Goal: Transaction & Acquisition: Book appointment/travel/reservation

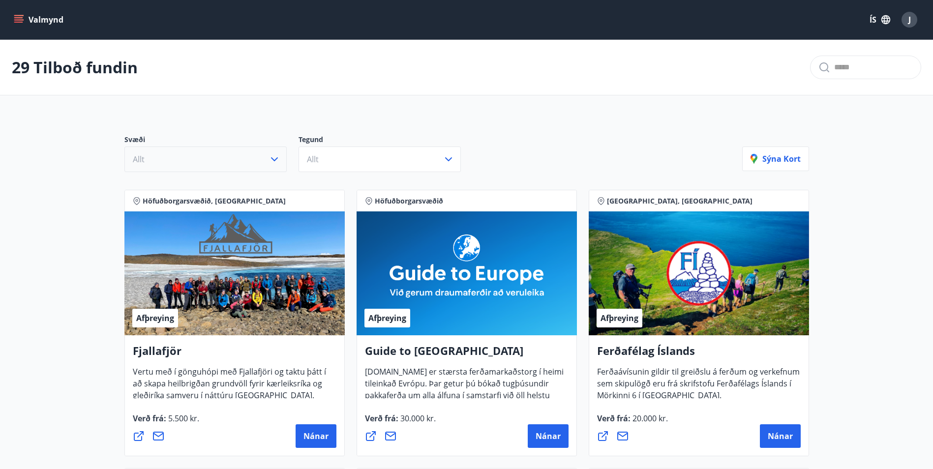
click at [277, 155] on icon "button" at bounding box center [275, 159] width 12 height 12
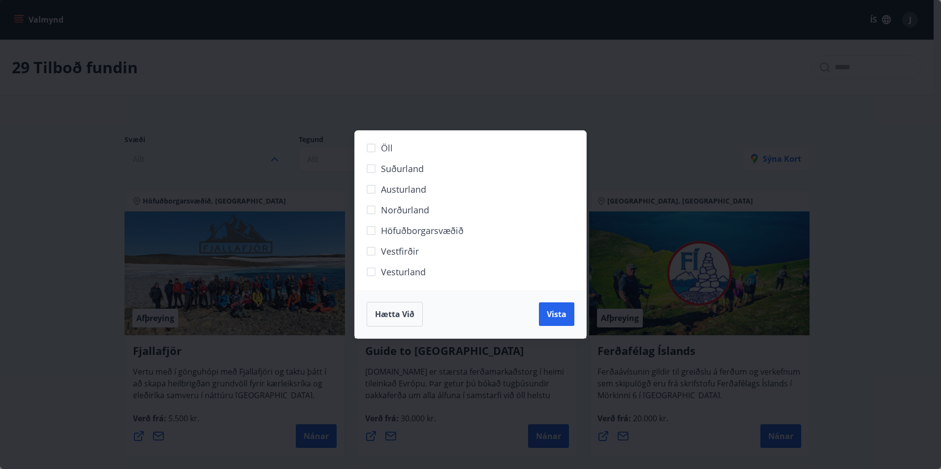
click at [415, 313] on button "Hætta við" at bounding box center [394, 314] width 56 height 25
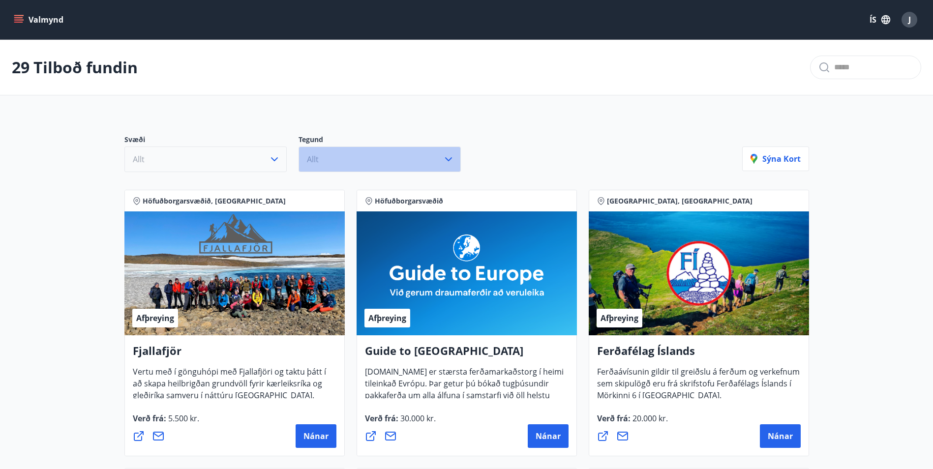
click at [451, 158] on icon "button" at bounding box center [449, 159] width 12 height 12
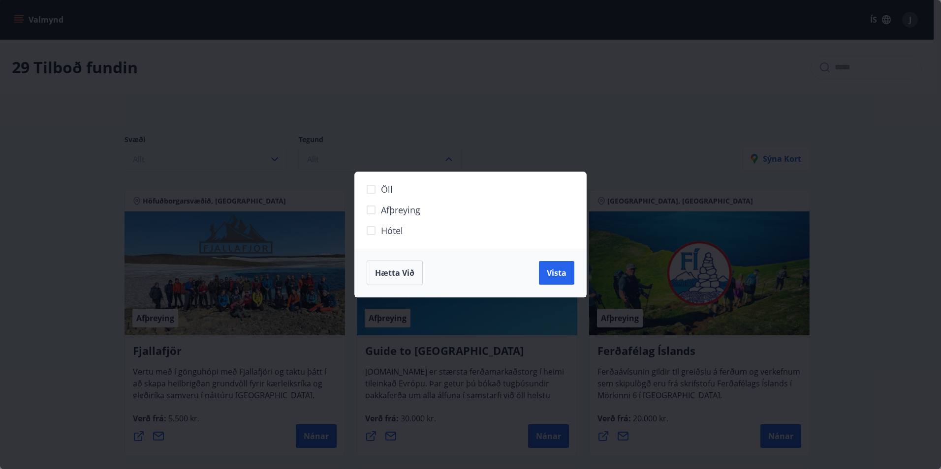
click at [508, 123] on div "Öll Afþreying Hótel Hætta við Vista" at bounding box center [470, 234] width 941 height 469
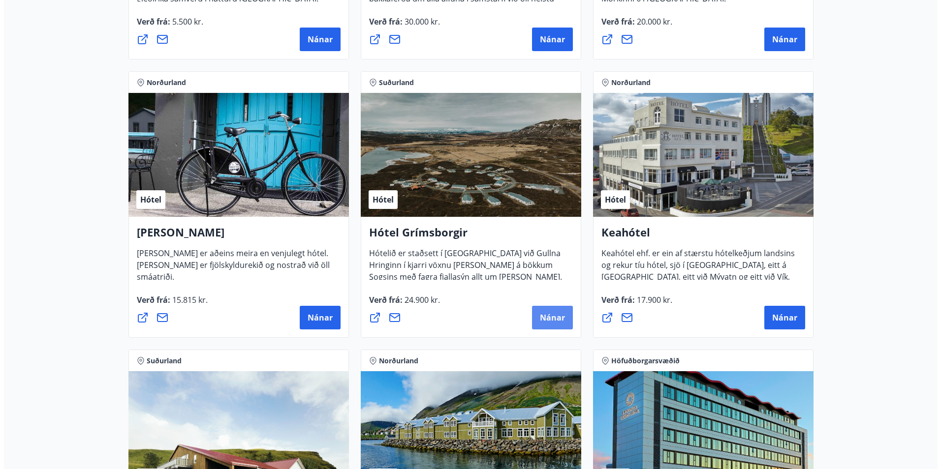
scroll to position [590, 0]
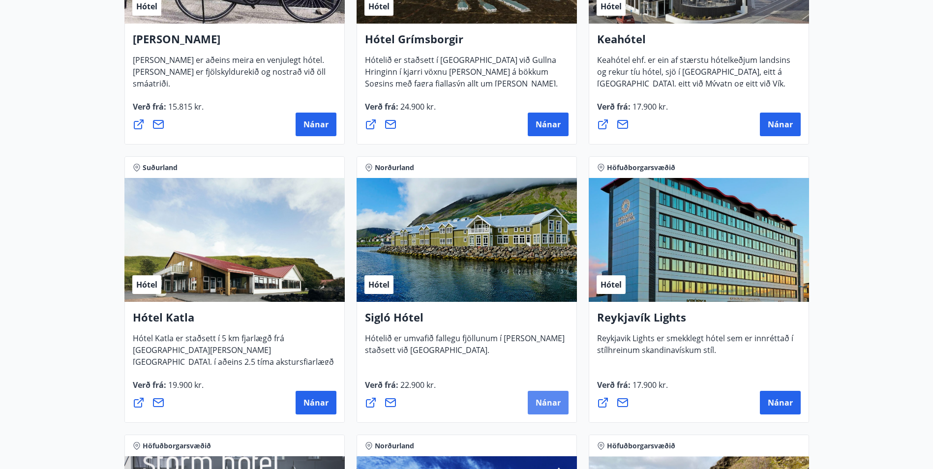
click at [545, 408] on button "Nánar" at bounding box center [548, 403] width 41 height 24
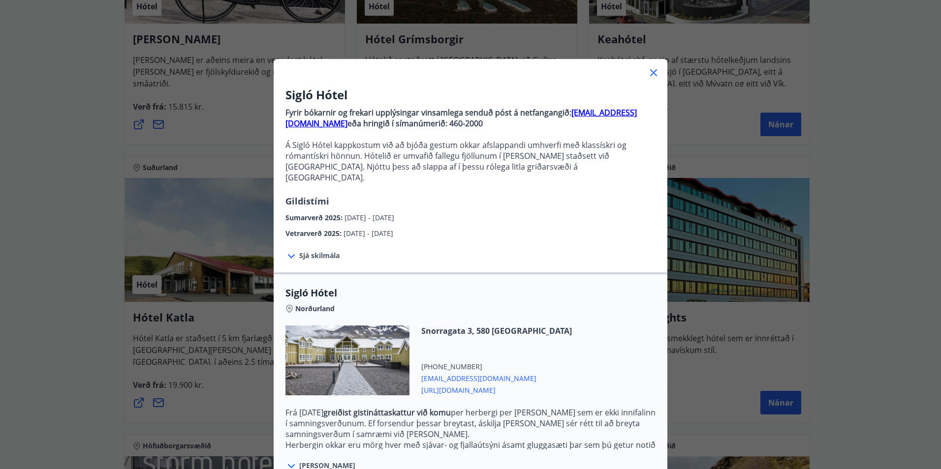
click at [285, 250] on icon at bounding box center [291, 256] width 12 height 12
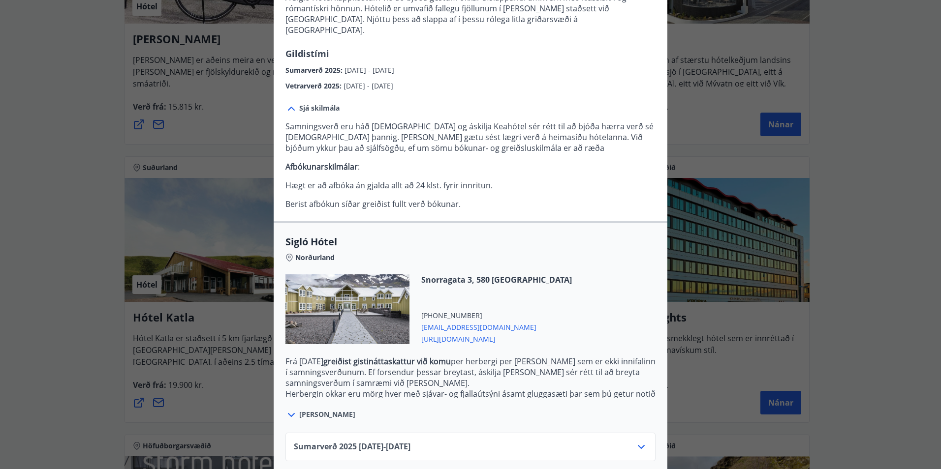
scroll to position [188, 0]
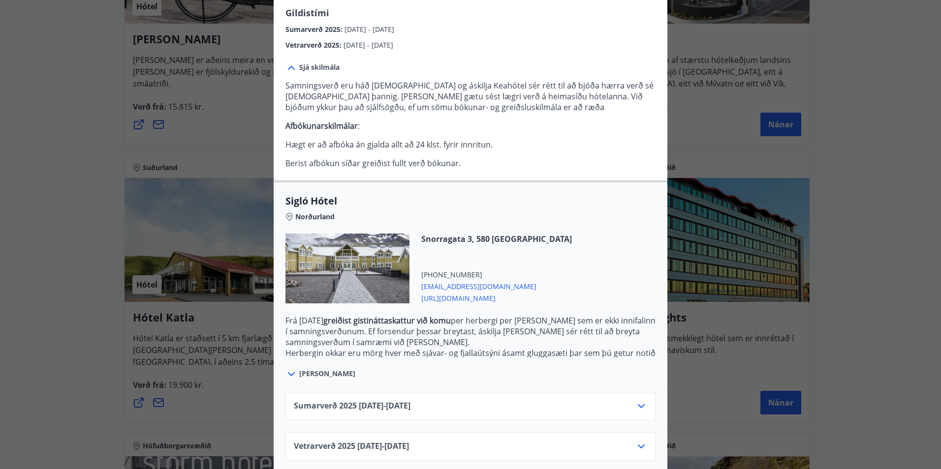
click at [638, 400] on icon at bounding box center [641, 406] width 12 height 12
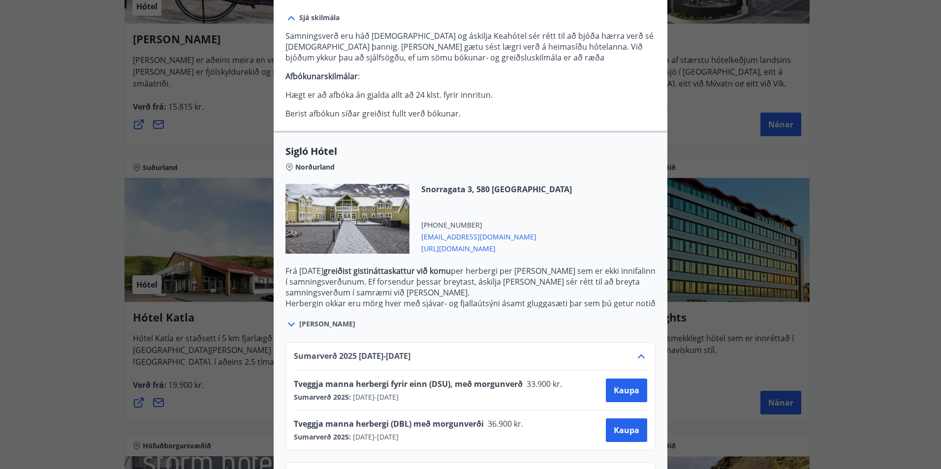
scroll to position [268, 0]
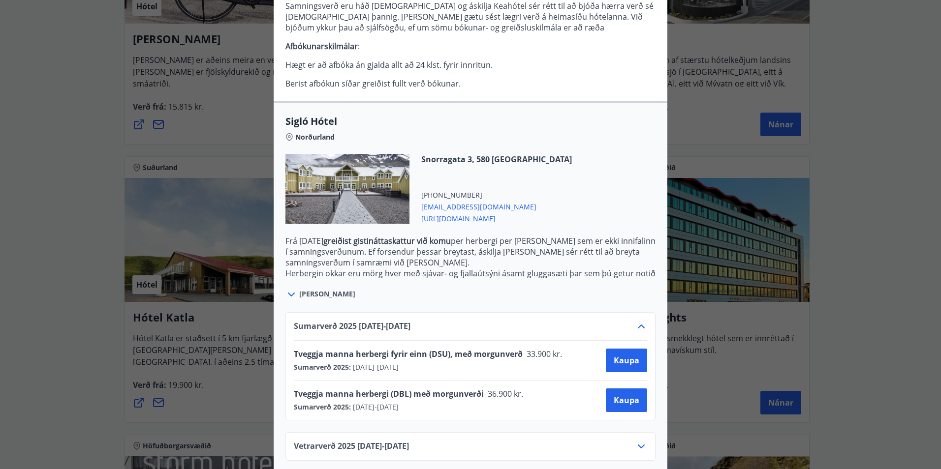
click at [638, 445] on icon at bounding box center [640, 447] width 7 height 4
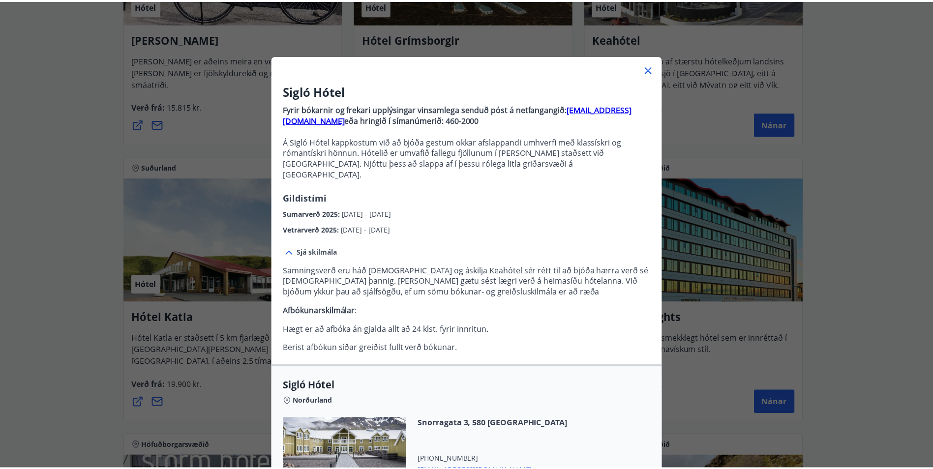
scroll to position [0, 0]
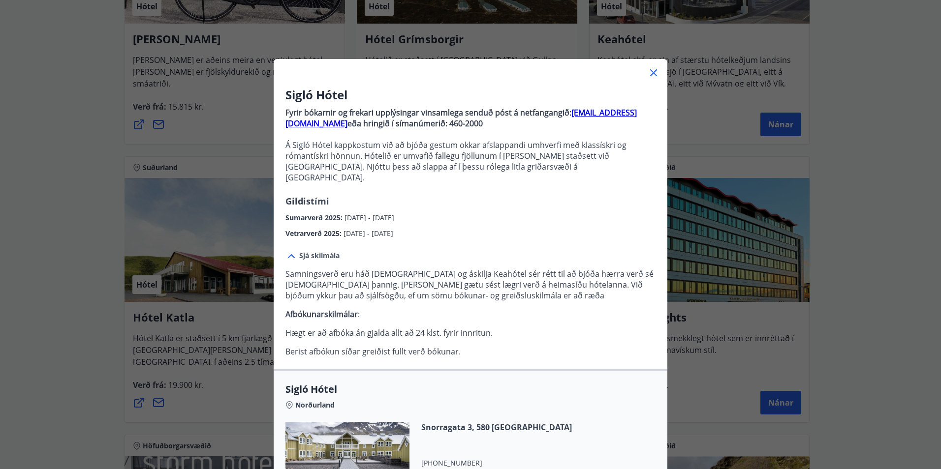
click at [649, 73] on icon at bounding box center [653, 73] width 12 height 12
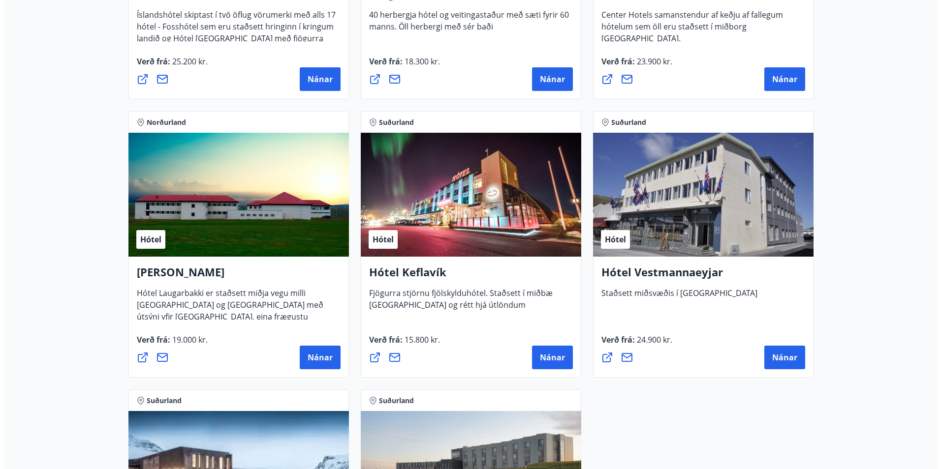
scroll to position [2312, 0]
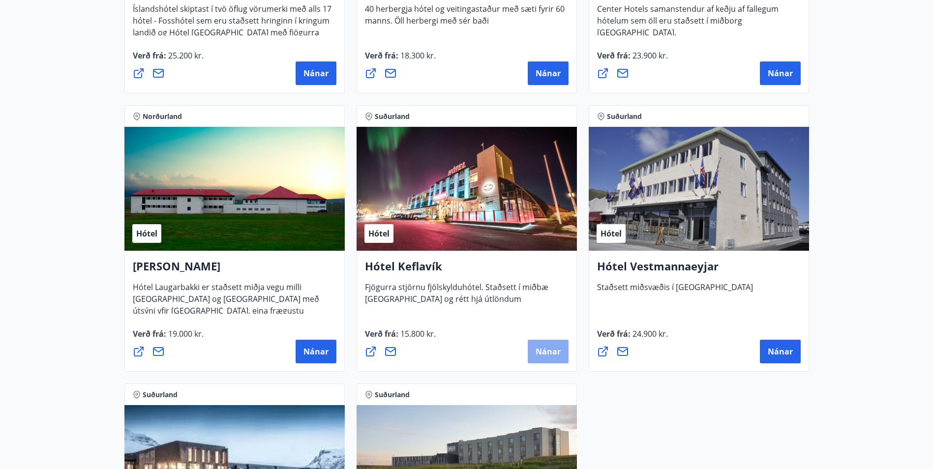
click at [551, 351] on span "Nánar" at bounding box center [548, 351] width 25 height 11
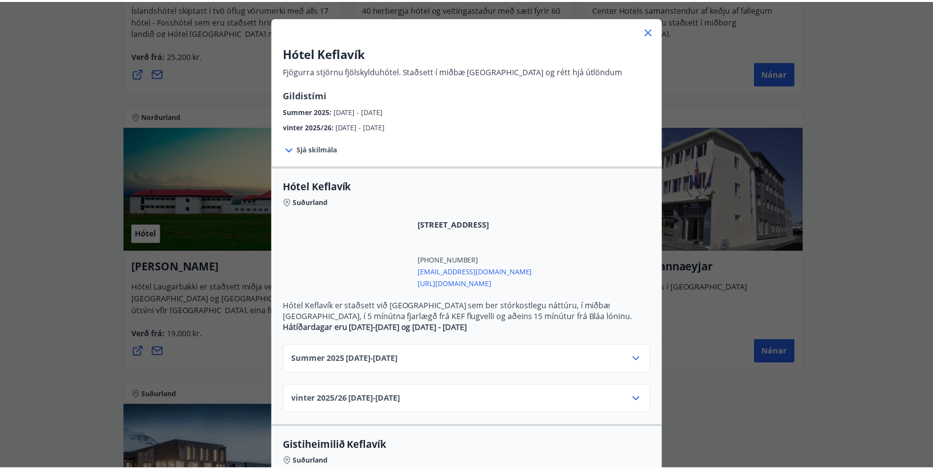
scroll to position [0, 0]
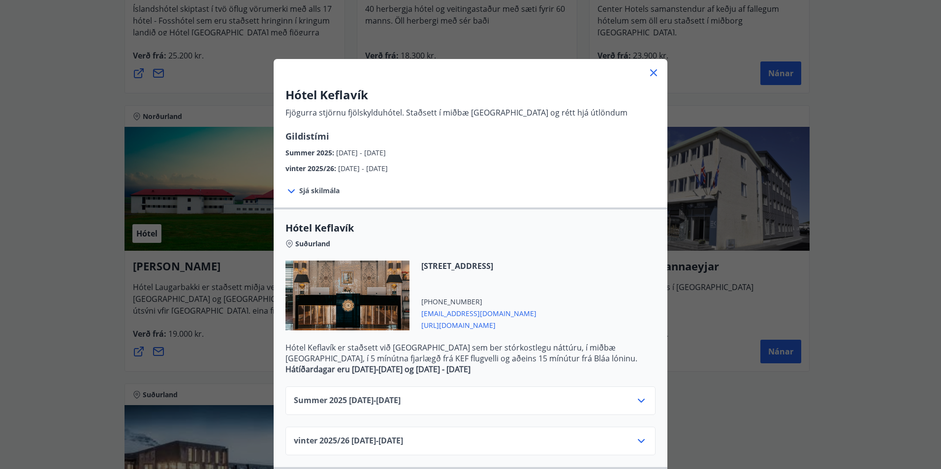
click at [650, 73] on icon at bounding box center [653, 72] width 7 height 7
